Goal: Navigation & Orientation: Find specific page/section

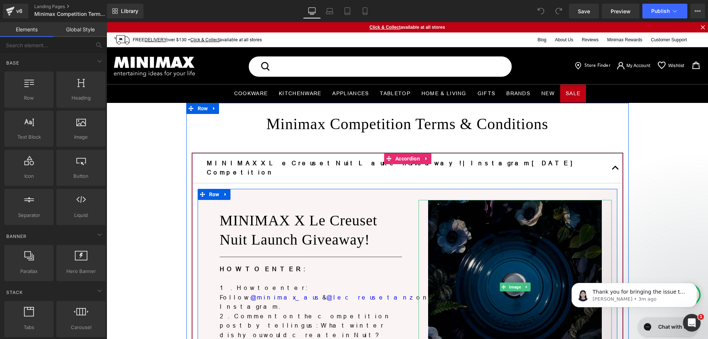
scroll to position [111, 0]
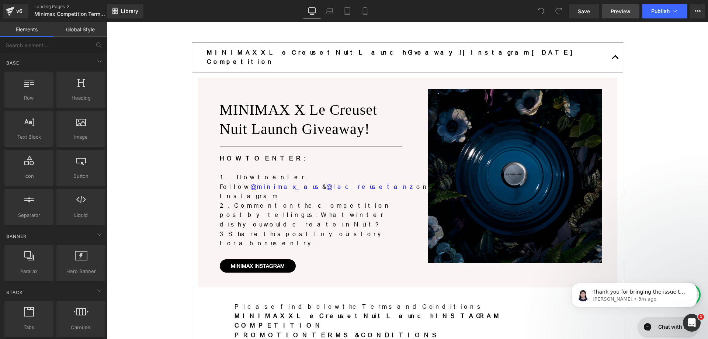
click at [618, 16] on link "Preview" at bounding box center [621, 11] width 38 height 15
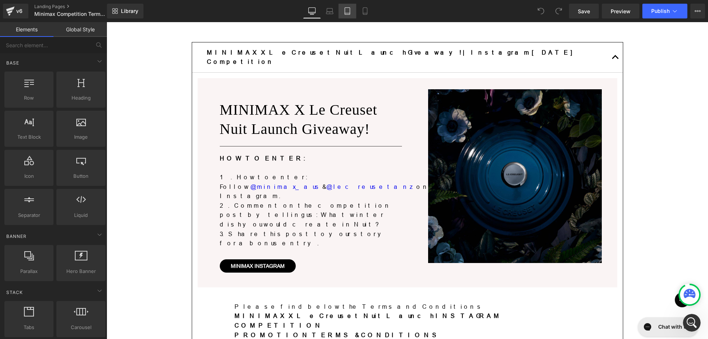
click at [347, 14] on icon at bounding box center [347, 10] width 7 height 7
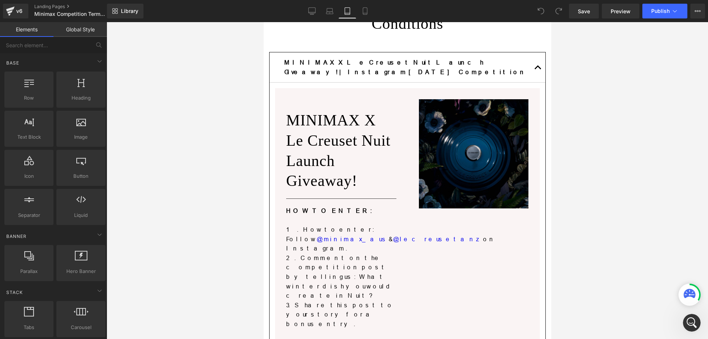
scroll to position [94, 0]
click at [361, 12] on icon at bounding box center [364, 10] width 7 height 7
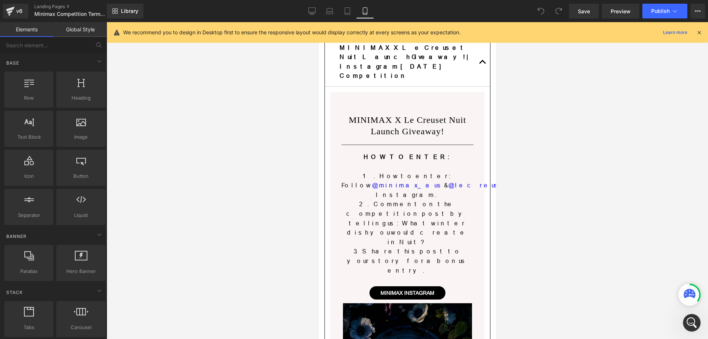
scroll to position [1439, 0]
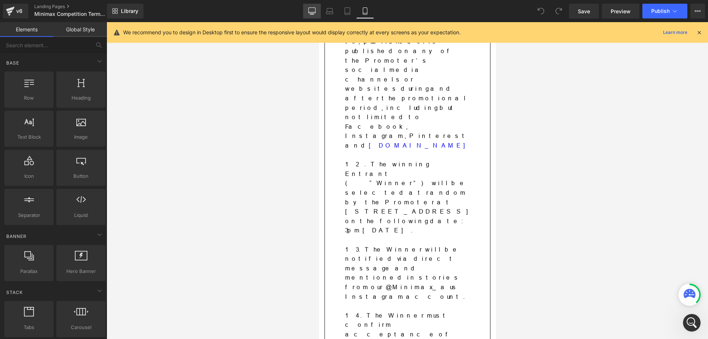
click at [314, 11] on icon at bounding box center [311, 10] width 7 height 7
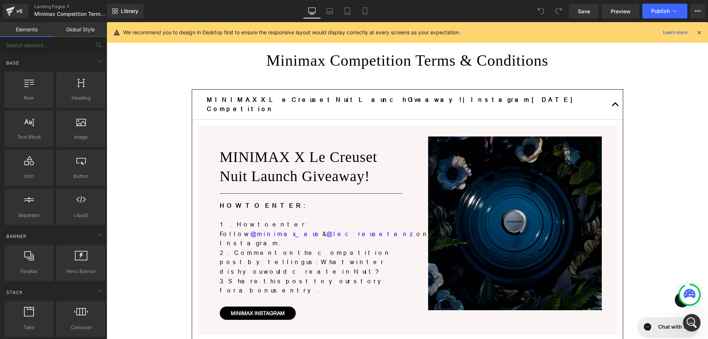
scroll to position [0, 0]
